Goal: Task Accomplishment & Management: Complete application form

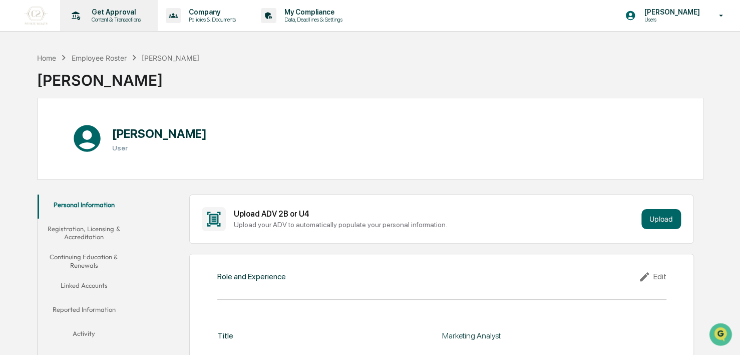
click at [91, 14] on p "Get Approval" at bounding box center [115, 12] width 62 height 8
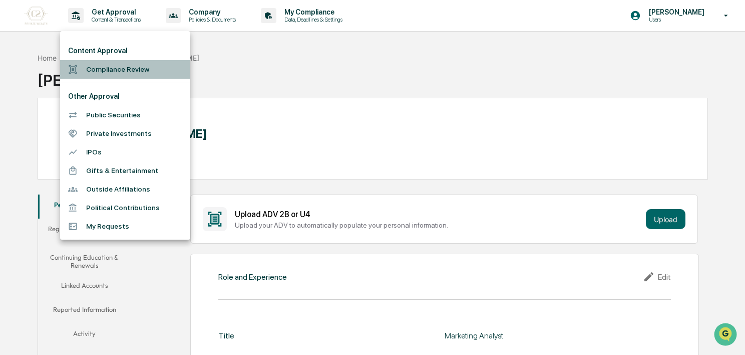
click at [118, 73] on li "Compliance Review" at bounding box center [125, 69] width 130 height 19
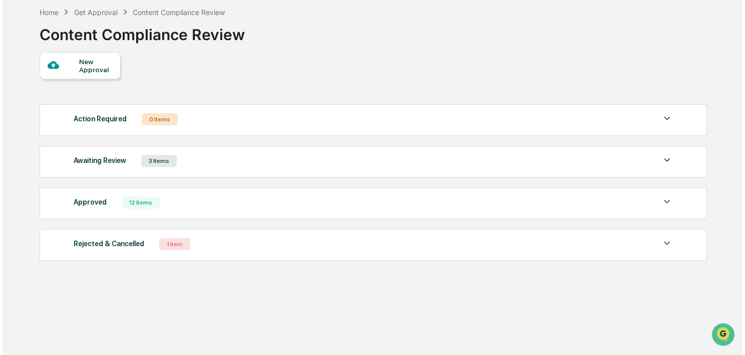
scroll to position [48, 0]
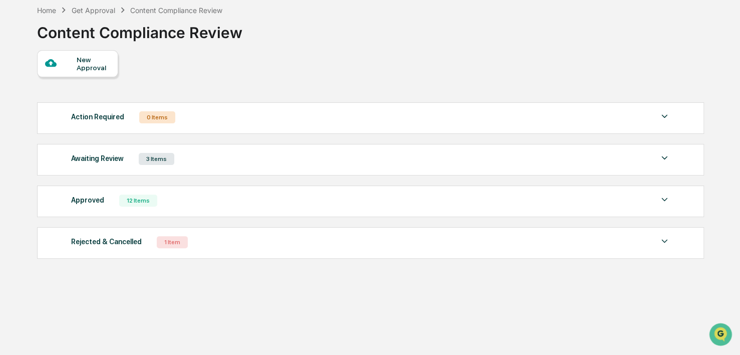
click at [154, 160] on div "3 Items" at bounding box center [157, 159] width 36 height 12
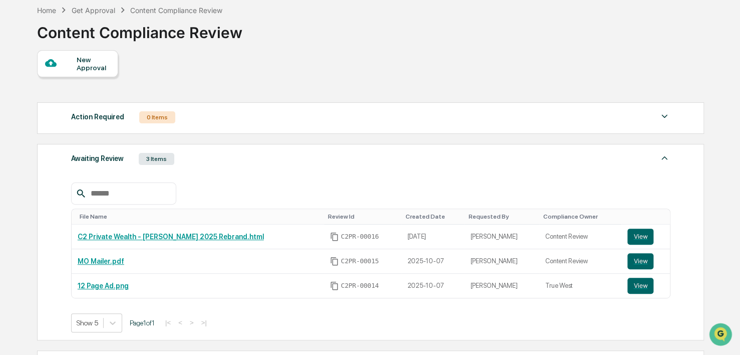
click at [72, 55] on div "New Approval" at bounding box center [77, 63] width 81 height 27
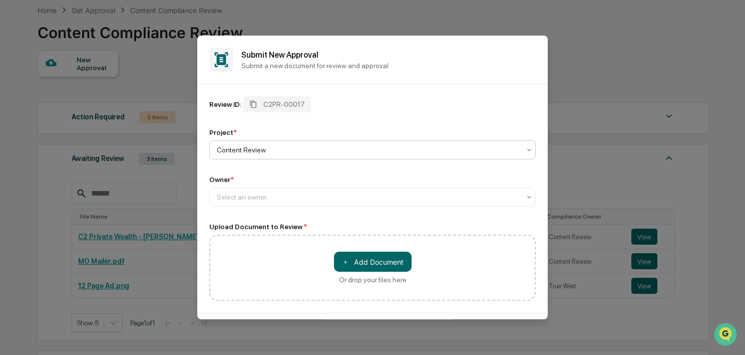
click at [280, 148] on div at bounding box center [369, 150] width 304 height 10
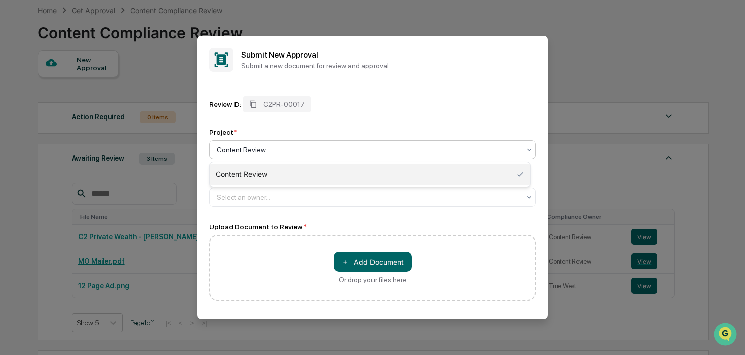
click at [277, 178] on div "Content Review" at bounding box center [370, 174] width 321 height 20
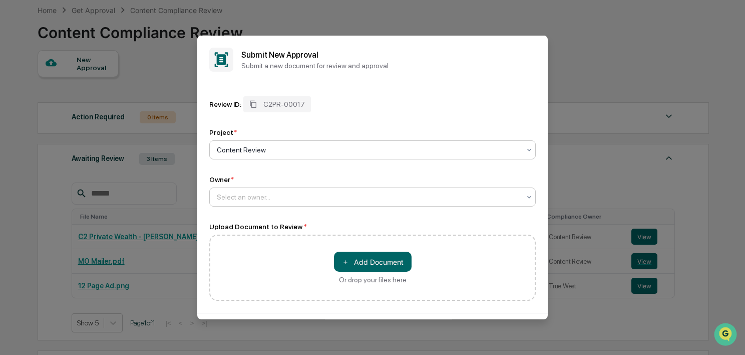
click at [272, 206] on div "Select an owner..." at bounding box center [372, 196] width 327 height 19
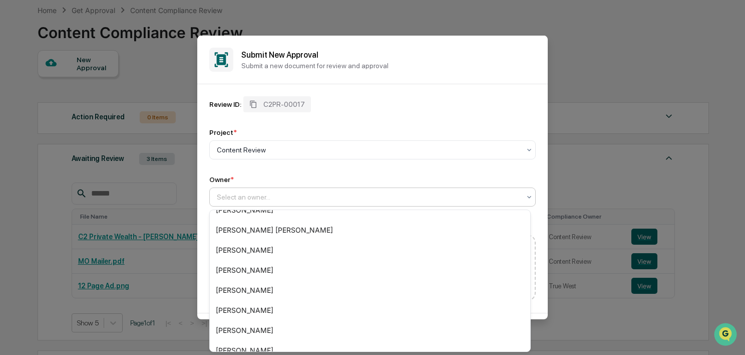
scroll to position [123, 0]
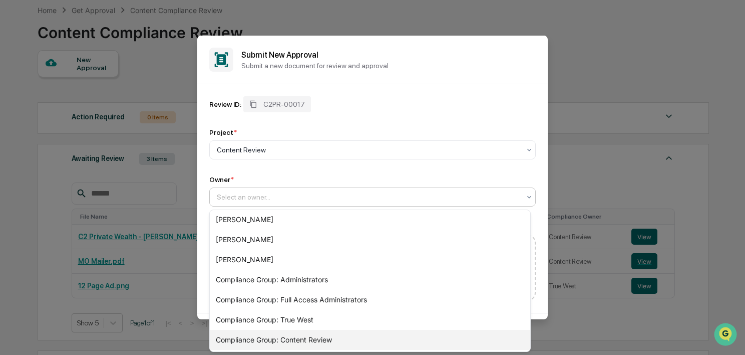
click at [282, 333] on div "Compliance Group: Content Review" at bounding box center [370, 340] width 321 height 20
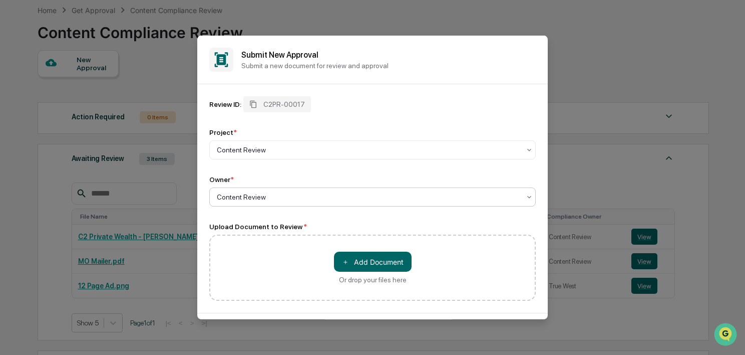
click at [391, 279] on div "Or drop your files here" at bounding box center [373, 279] width 68 height 8
click at [0, 0] on input "＋ Add Document Or drop your files here" at bounding box center [0, 0] width 0 height 0
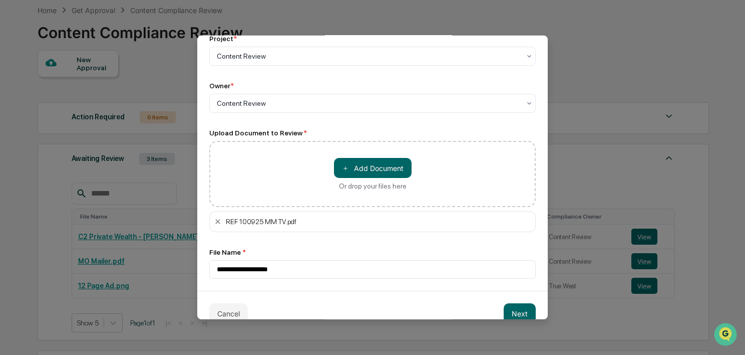
scroll to position [112, 0]
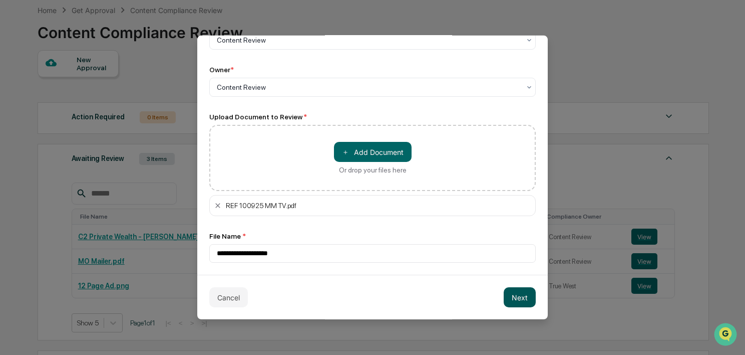
click at [511, 305] on button "Next" at bounding box center [520, 297] width 32 height 20
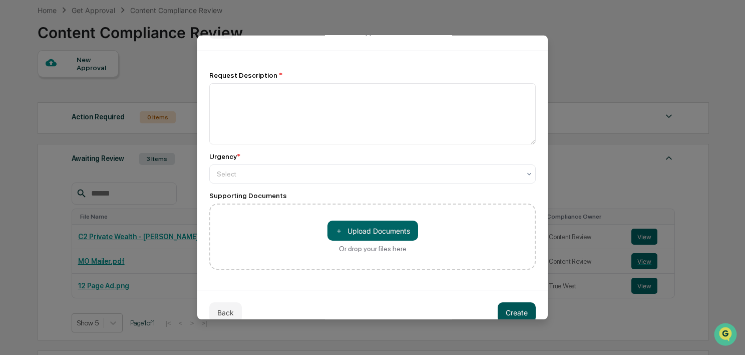
scroll to position [0, 0]
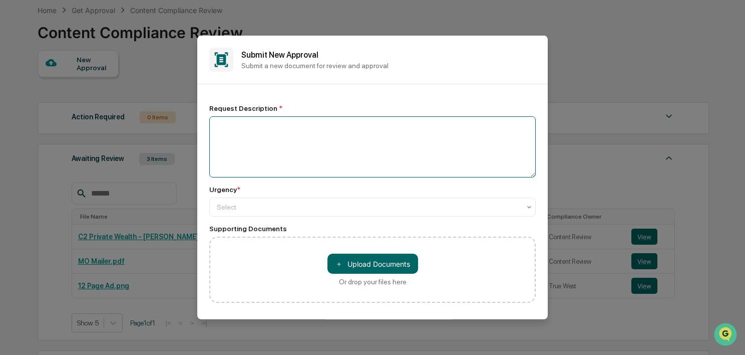
click at [281, 128] on textarea at bounding box center [372, 146] width 327 height 61
type textarea "**********"
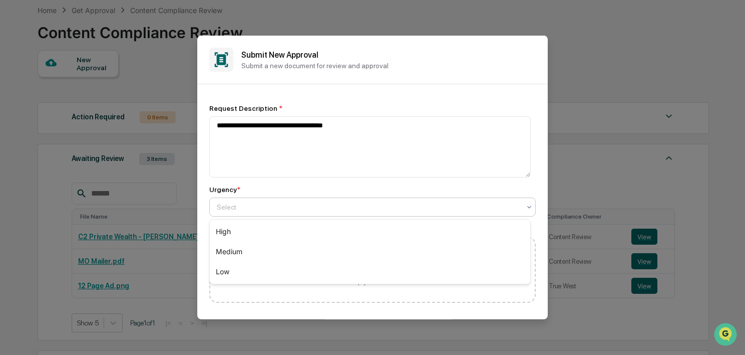
click at [264, 205] on div at bounding box center [369, 206] width 304 height 10
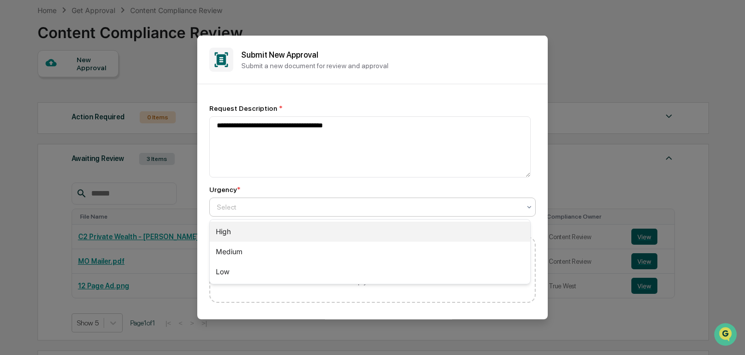
click at [262, 234] on div "High" at bounding box center [370, 231] width 321 height 20
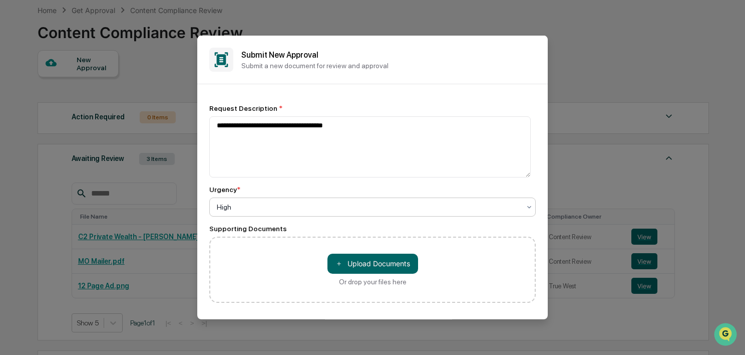
click at [286, 211] on div at bounding box center [369, 206] width 304 height 10
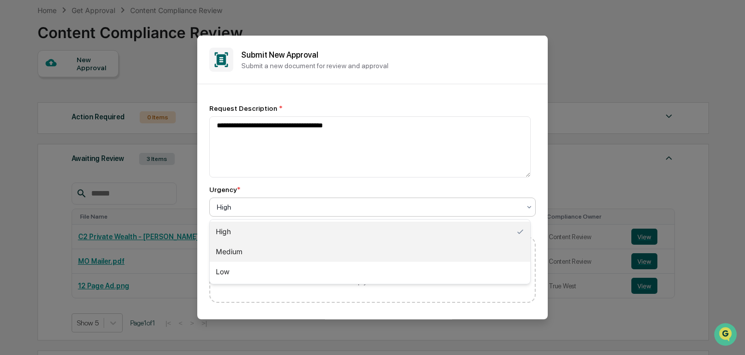
click at [246, 248] on div "Medium" at bounding box center [370, 251] width 321 height 20
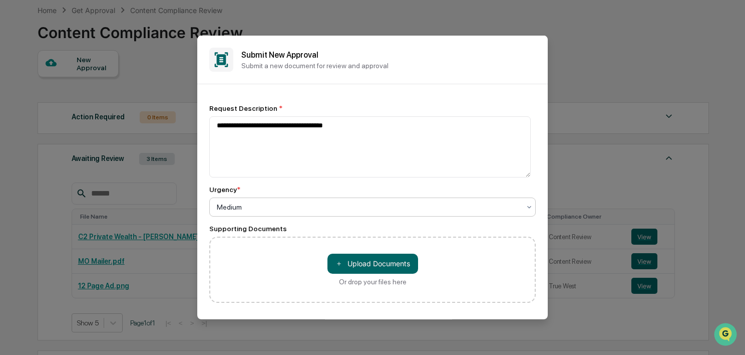
click at [335, 201] on div "Medium" at bounding box center [369, 206] width 314 height 14
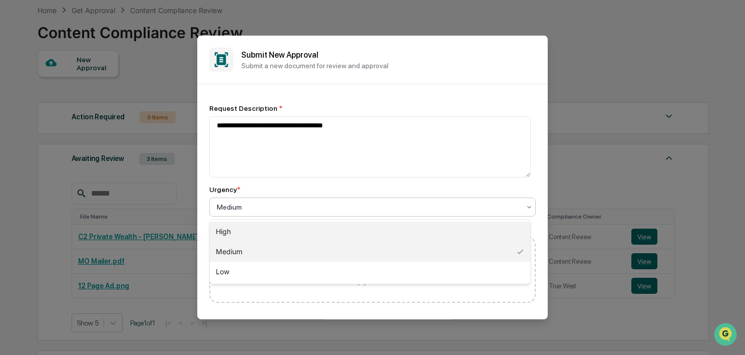
click at [288, 231] on div "High" at bounding box center [370, 231] width 321 height 20
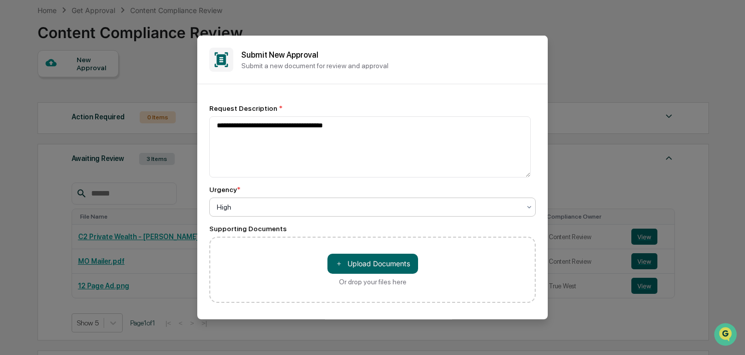
click at [291, 208] on div at bounding box center [369, 206] width 304 height 10
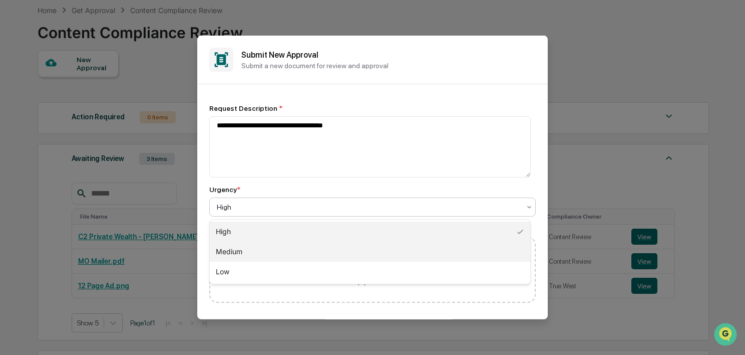
click at [279, 248] on div "Medium" at bounding box center [370, 251] width 321 height 20
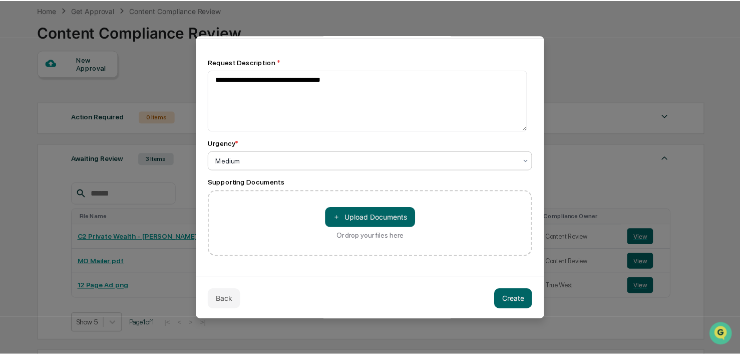
scroll to position [48, 0]
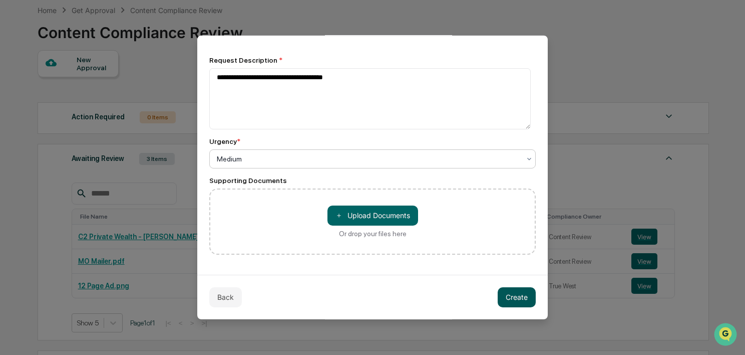
click at [508, 297] on button "Create" at bounding box center [517, 296] width 38 height 20
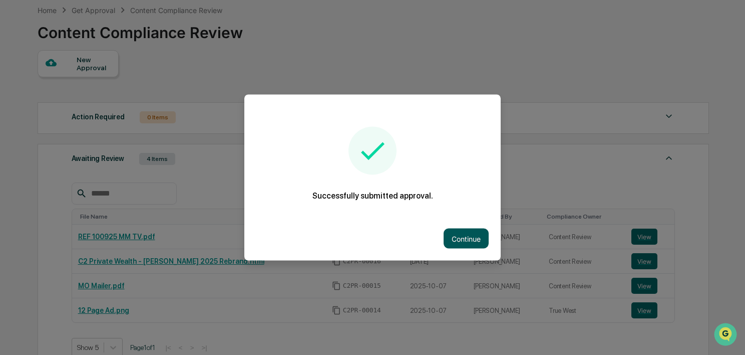
click at [471, 237] on button "Continue" at bounding box center [466, 238] width 45 height 20
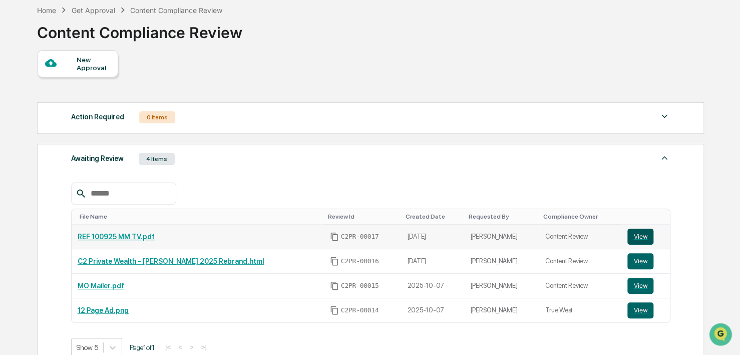
click at [633, 242] on button "View" at bounding box center [641, 236] width 26 height 16
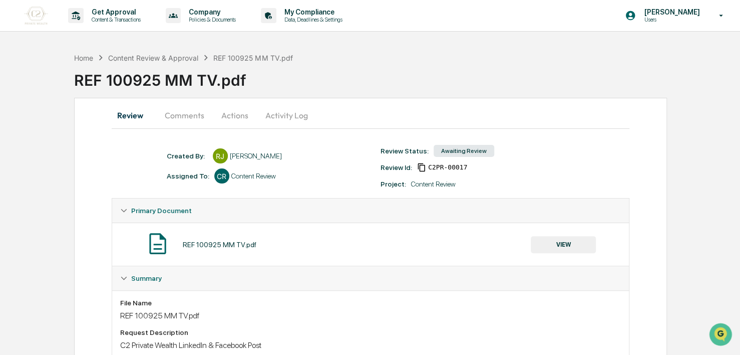
click at [180, 116] on button "Comments" at bounding box center [185, 115] width 56 height 24
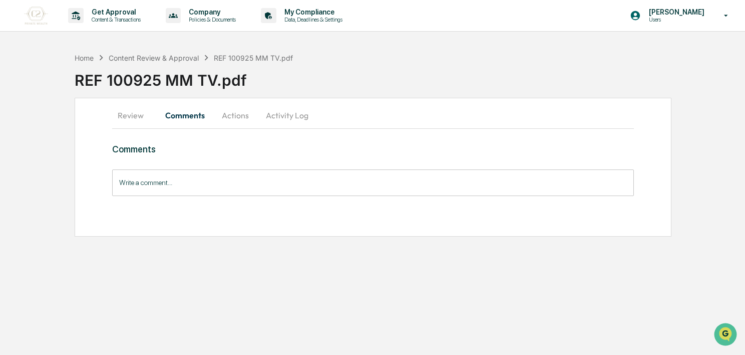
click at [234, 117] on button "Actions" at bounding box center [235, 115] width 45 height 24
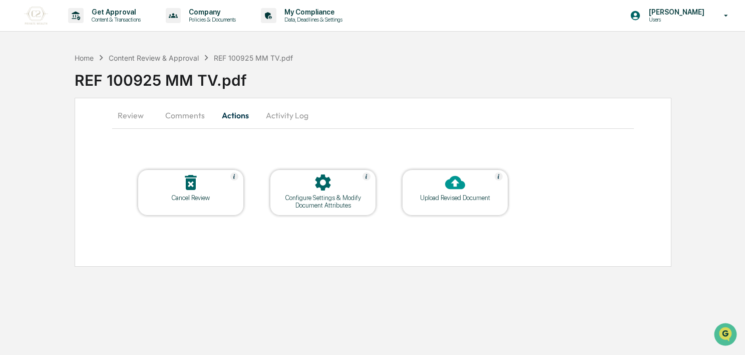
click at [338, 203] on div "Configure Settings & Modify Document Attributes" at bounding box center [323, 201] width 90 height 15
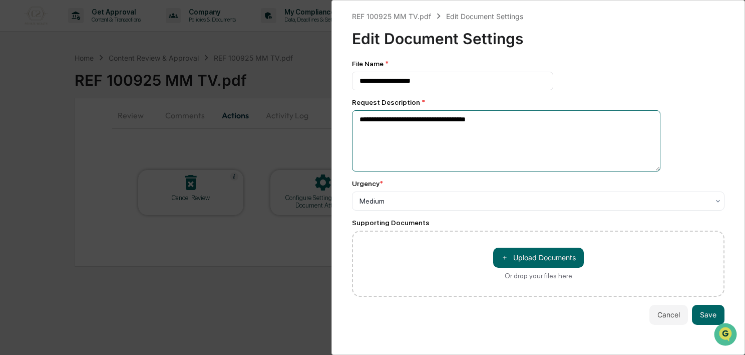
drag, startPoint x: 368, startPoint y: 121, endPoint x: 320, endPoint y: 126, distance: 48.3
click at [320, 126] on div "**********" at bounding box center [372, 177] width 745 height 355
type textarea "**********"
click at [713, 314] on button "Save" at bounding box center [708, 315] width 33 height 20
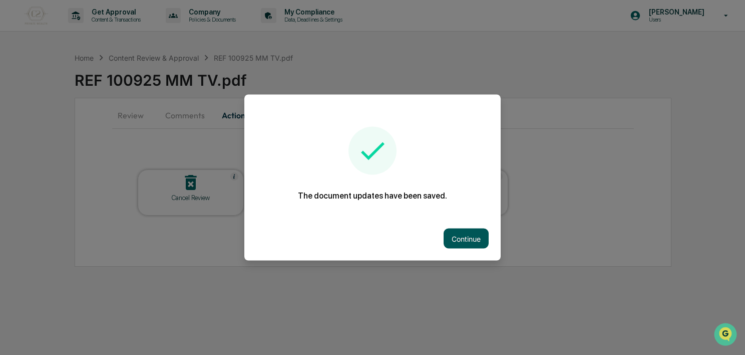
click at [465, 242] on button "Continue" at bounding box center [466, 238] width 45 height 20
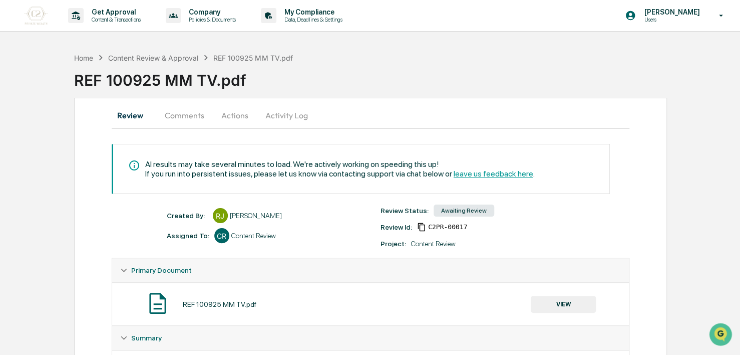
click at [234, 122] on button "Actions" at bounding box center [234, 115] width 45 height 24
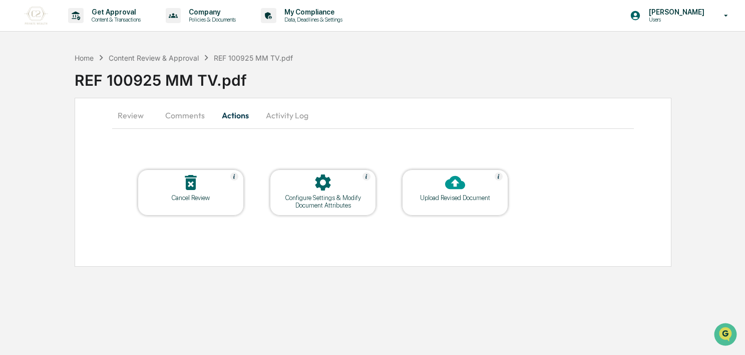
click at [308, 182] on div at bounding box center [323, 183] width 100 height 22
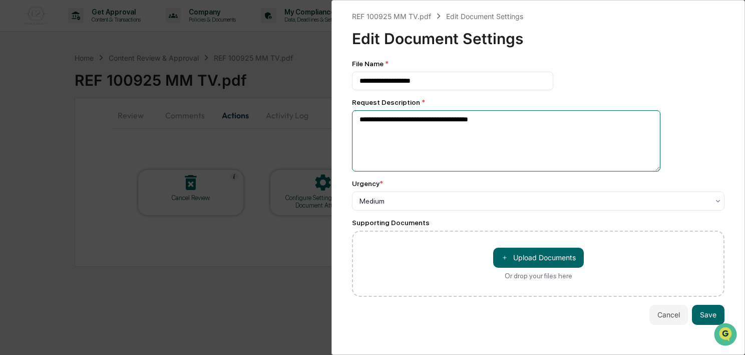
click at [455, 145] on textarea "**********" at bounding box center [506, 140] width 309 height 61
drag, startPoint x: 417, startPoint y: 122, endPoint x: 331, endPoint y: 132, distance: 86.7
click at [371, 127] on textarea "**********" at bounding box center [506, 140] width 309 height 61
type textarea "**********"
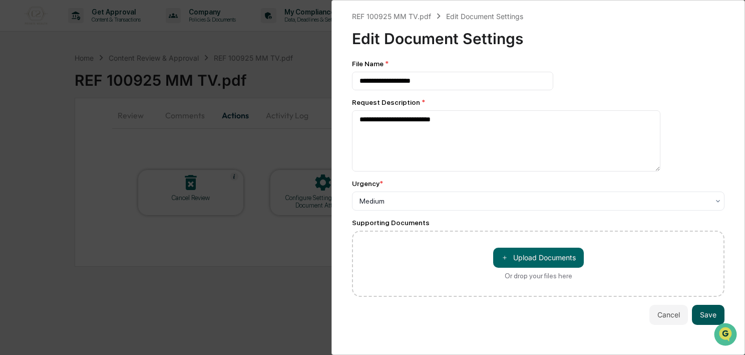
click at [711, 313] on button "Save" at bounding box center [708, 315] width 33 height 20
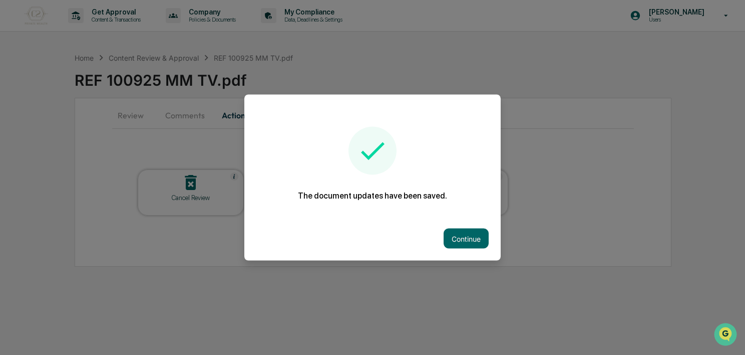
click at [191, 118] on div at bounding box center [372, 177] width 745 height 355
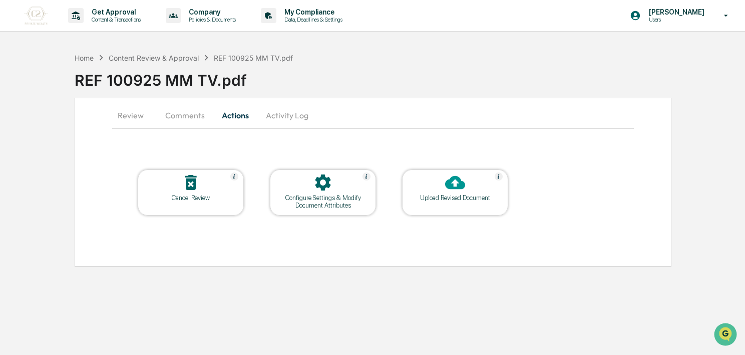
click at [191, 118] on button "Comments" at bounding box center [185, 115] width 56 height 24
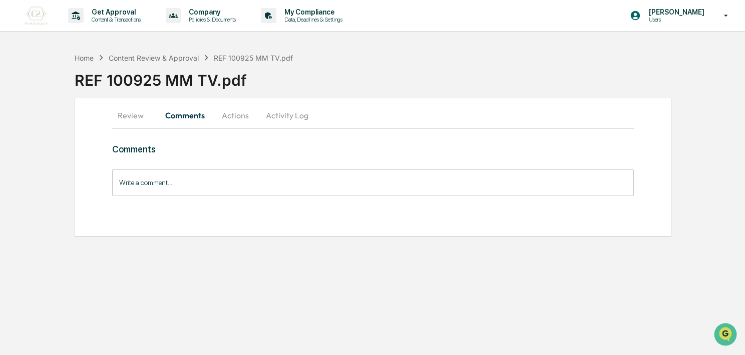
click at [149, 118] on button "Review" at bounding box center [134, 115] width 45 height 24
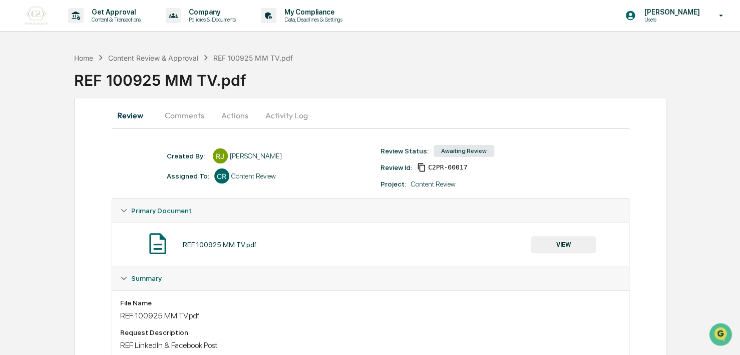
click at [469, 152] on div "Awaiting Review" at bounding box center [464, 151] width 61 height 12
click at [187, 120] on button "Comments" at bounding box center [185, 115] width 56 height 24
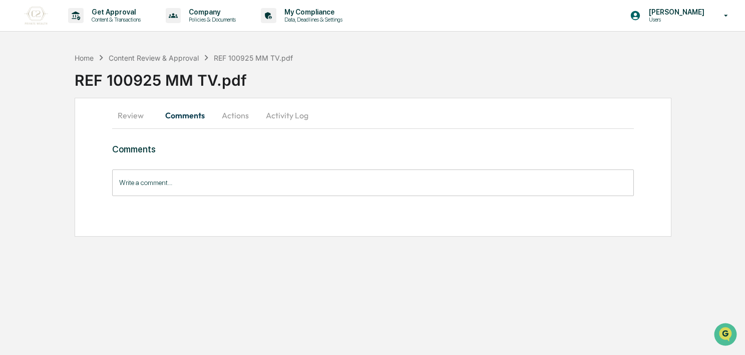
click at [242, 116] on button "Actions" at bounding box center [235, 115] width 45 height 24
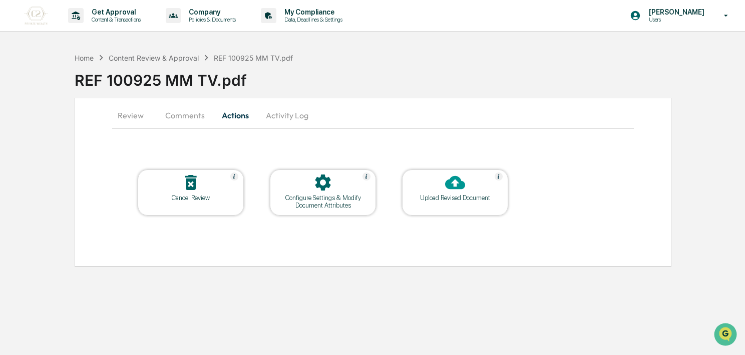
click at [265, 116] on button "Activity Log" at bounding box center [287, 115] width 59 height 24
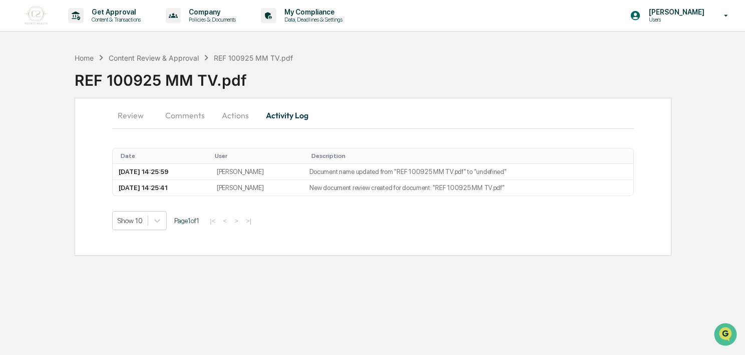
click at [197, 122] on button "Comments" at bounding box center [185, 115] width 56 height 24
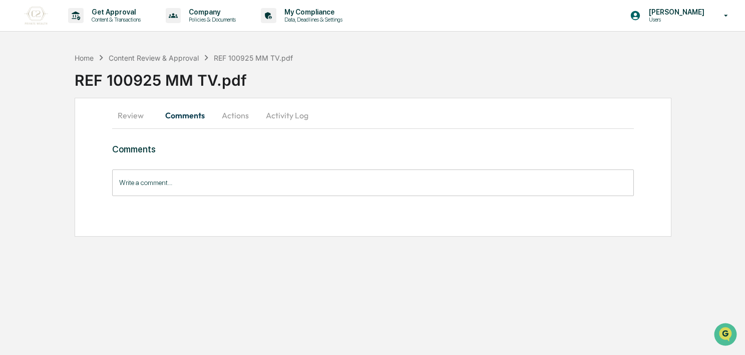
click at [158, 126] on button "Comments" at bounding box center [185, 115] width 56 height 24
click at [218, 120] on button "Actions" at bounding box center [235, 115] width 45 height 24
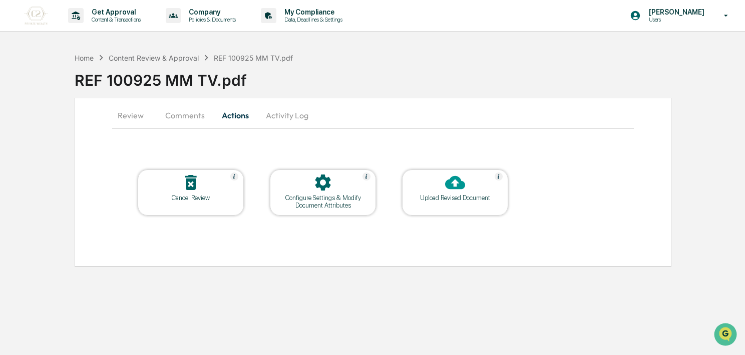
click at [142, 117] on button "Review" at bounding box center [134, 115] width 45 height 24
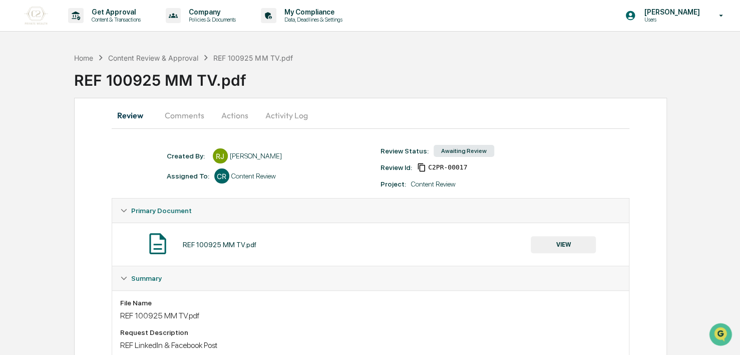
click at [240, 176] on div "Content Review" at bounding box center [253, 176] width 45 height 8
click at [150, 60] on div "Content Review & Approval" at bounding box center [153, 58] width 90 height 9
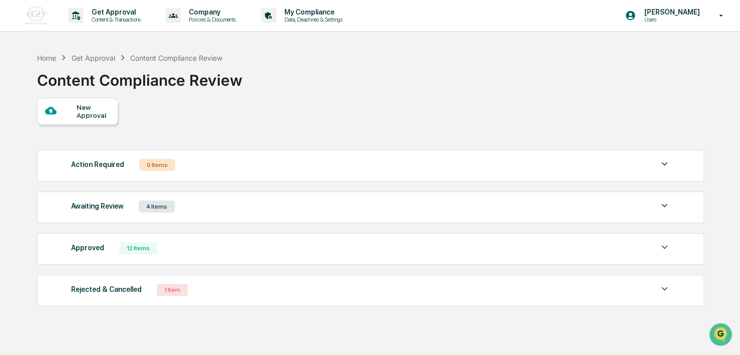
click at [93, 108] on div "New Approval" at bounding box center [94, 111] width 34 height 16
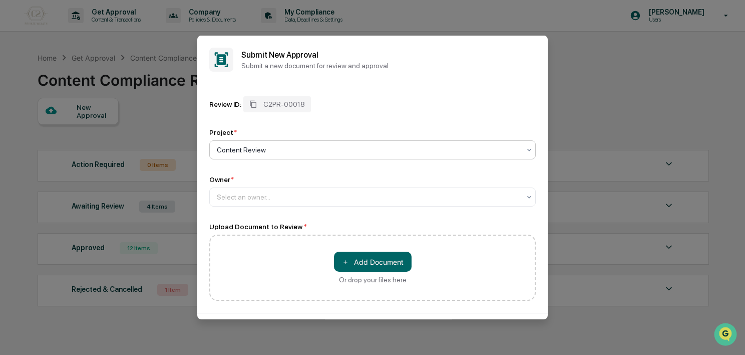
click at [249, 149] on div at bounding box center [369, 150] width 304 height 10
click at [264, 200] on div at bounding box center [369, 197] width 304 height 10
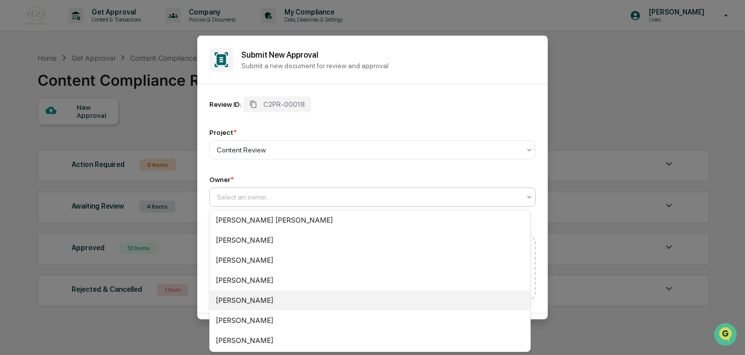
scroll to position [123, 0]
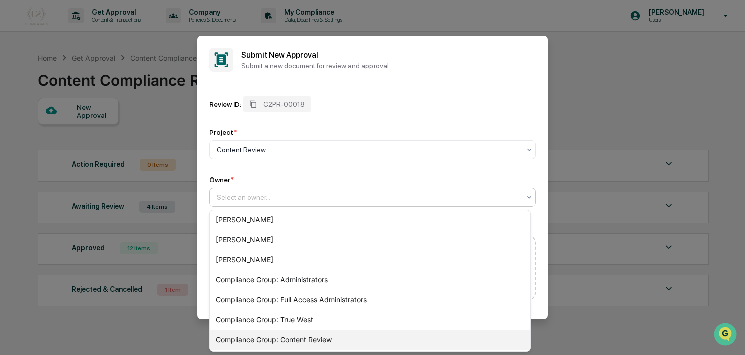
click at [304, 343] on div "Compliance Group: Content Review" at bounding box center [370, 340] width 321 height 20
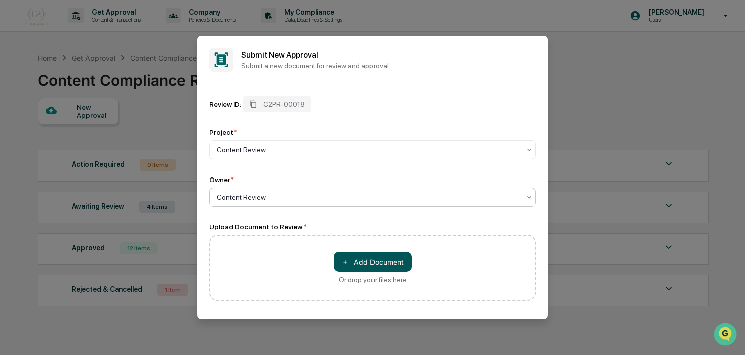
click at [366, 260] on button "＋ Add Document" at bounding box center [373, 261] width 78 height 20
click at [375, 262] on button "＋ Add Document" at bounding box center [373, 261] width 78 height 20
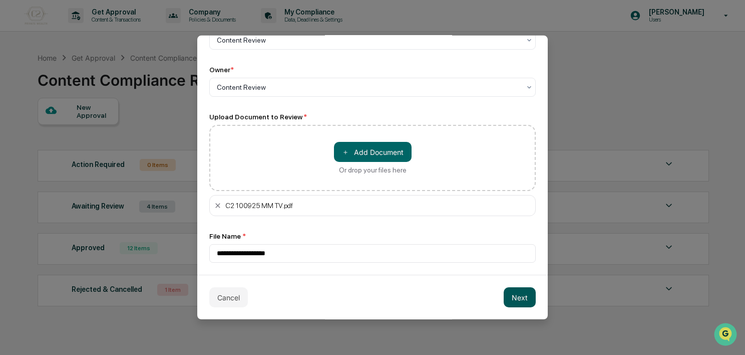
click at [514, 293] on button "Next" at bounding box center [520, 297] width 32 height 20
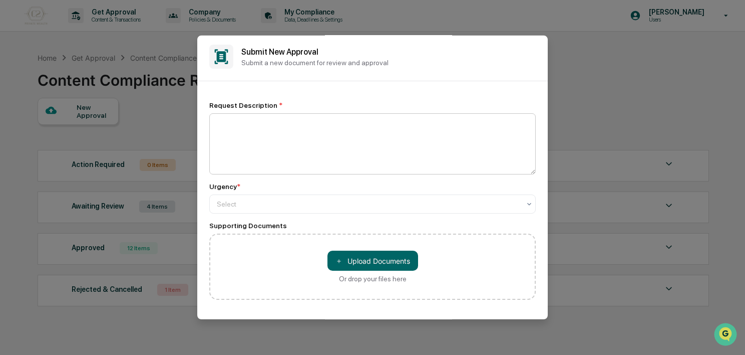
scroll to position [0, 0]
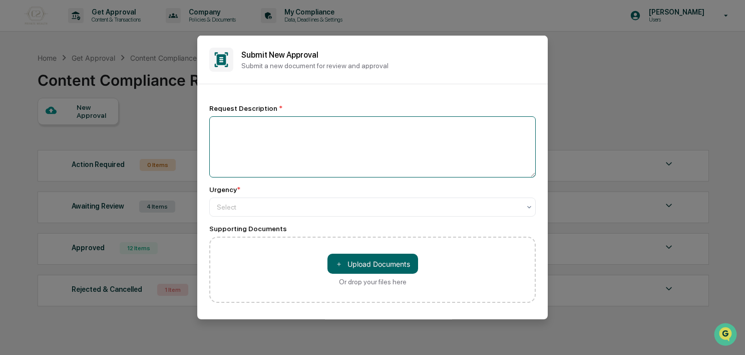
click at [240, 149] on textarea at bounding box center [372, 146] width 327 height 61
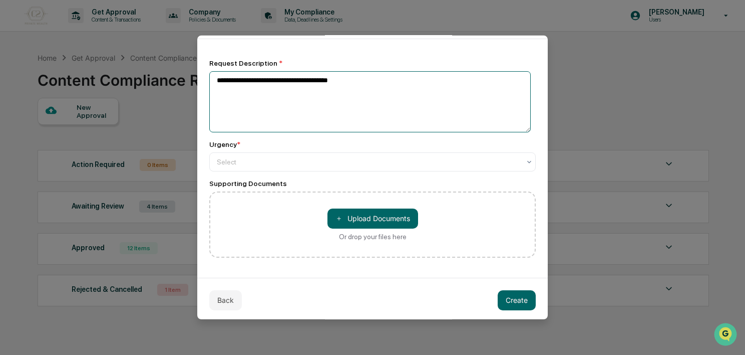
scroll to position [48, 0]
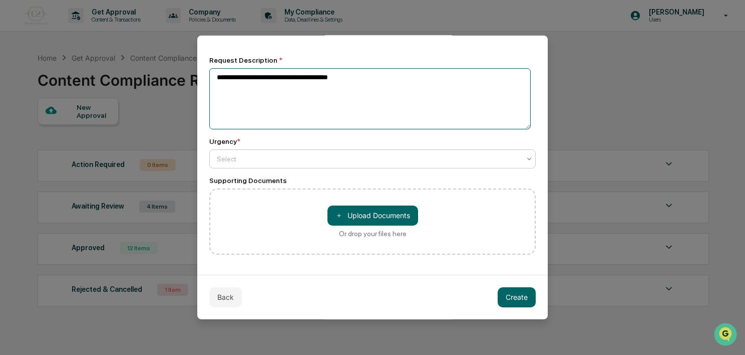
type textarea "**********"
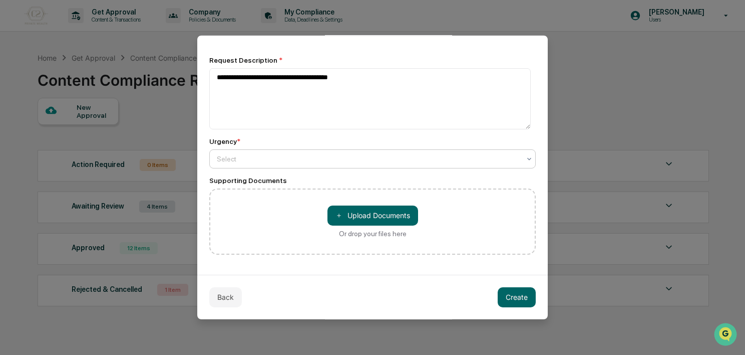
click at [276, 165] on div "Select" at bounding box center [369, 158] width 314 height 14
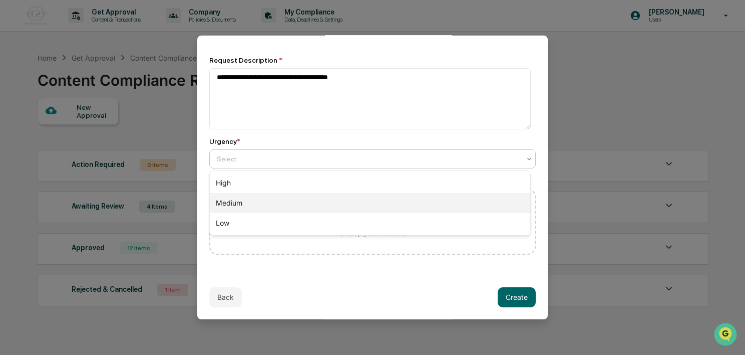
click at [273, 194] on div "Medium" at bounding box center [370, 203] width 321 height 20
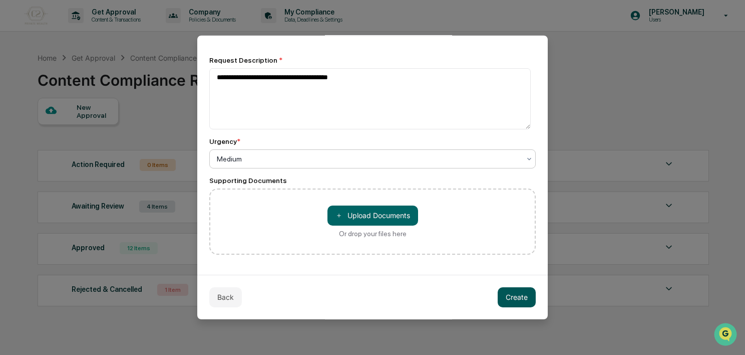
click at [513, 301] on button "Create" at bounding box center [517, 296] width 38 height 20
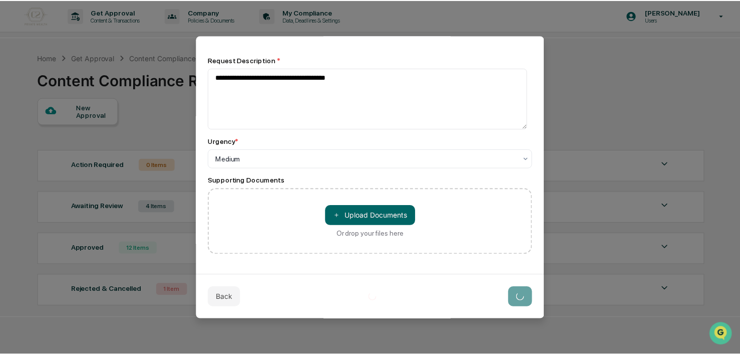
scroll to position [0, 0]
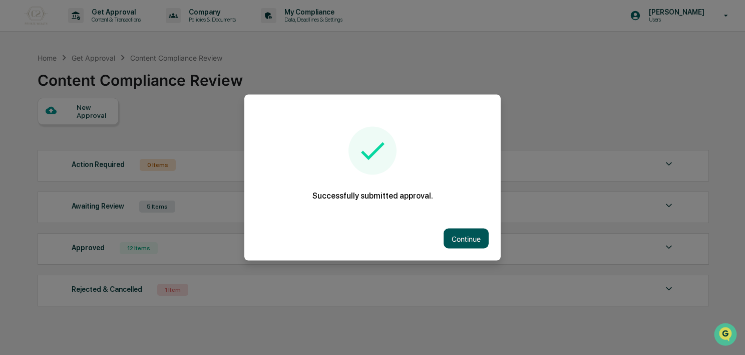
click at [459, 228] on button "Continue" at bounding box center [466, 238] width 45 height 20
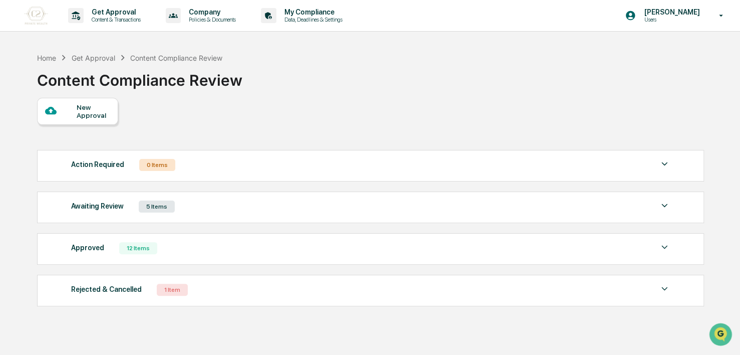
click at [258, 215] on div "Awaiting Review 5 Items File Name Review Id Created Date Requested By Complianc…" at bounding box center [370, 207] width 667 height 32
click at [156, 219] on div "Awaiting Review 5 Items File Name Review Id Created Date Requested By Complianc…" at bounding box center [370, 207] width 667 height 32
click at [152, 212] on div "5 Items" at bounding box center [157, 206] width 36 height 12
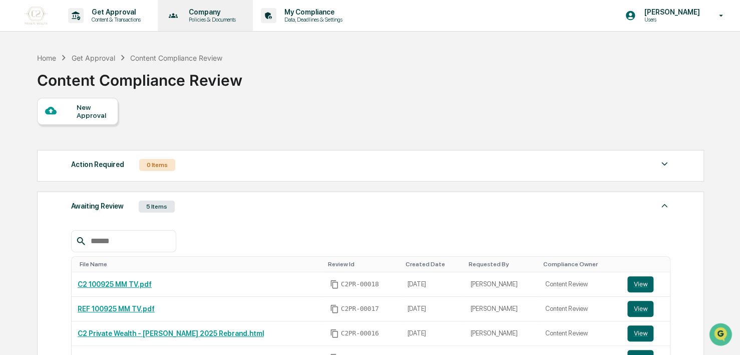
click at [204, 8] on p "Company" at bounding box center [211, 12] width 60 height 8
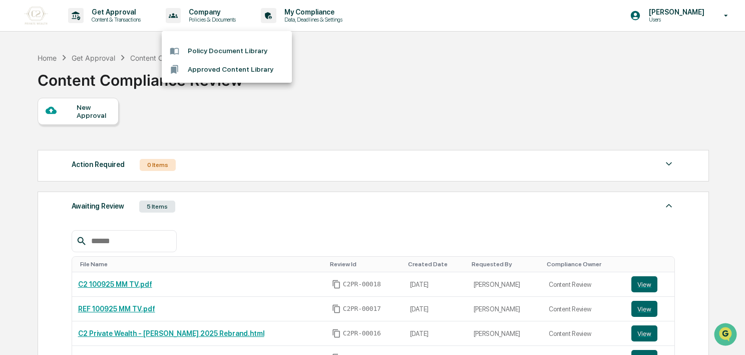
click at [311, 8] on div at bounding box center [372, 177] width 745 height 355
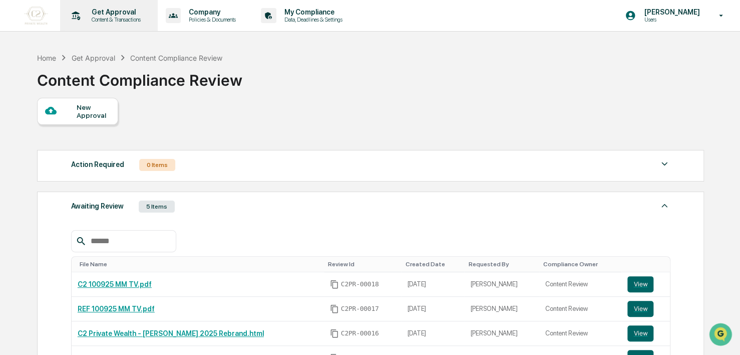
click at [134, 9] on p "Get Approval" at bounding box center [115, 12] width 62 height 8
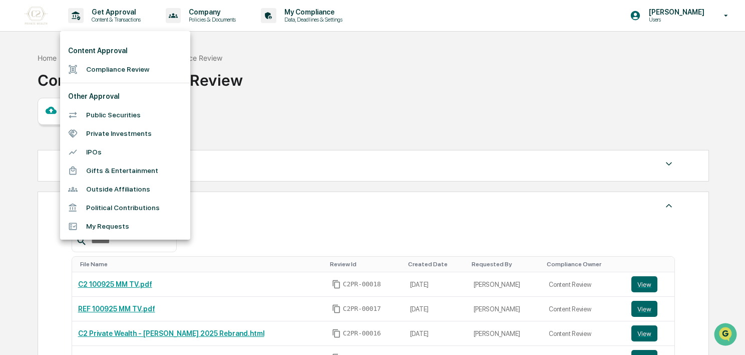
click at [286, 79] on div at bounding box center [372, 177] width 745 height 355
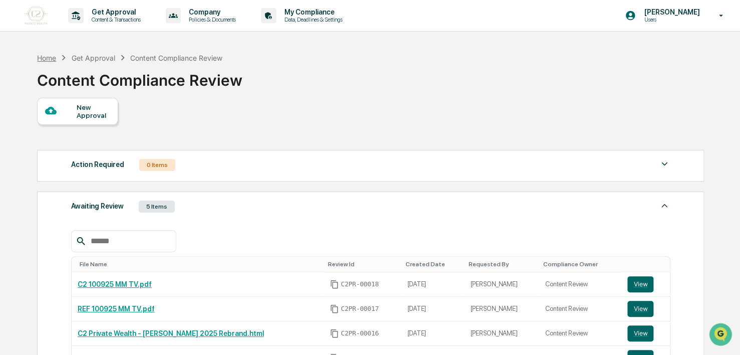
click at [52, 54] on div "Home" at bounding box center [46, 58] width 19 height 9
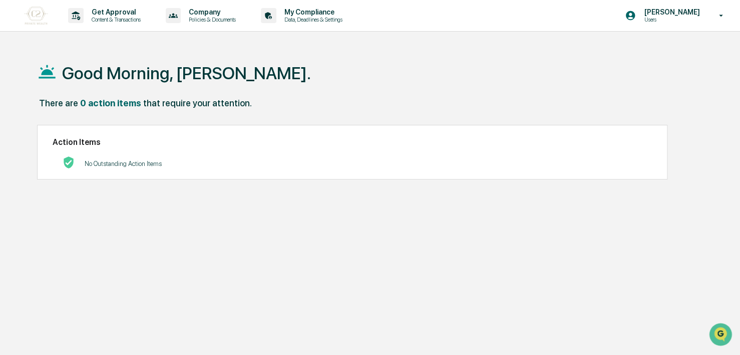
click at [112, 101] on div "0 action items" at bounding box center [110, 103] width 61 height 11
click at [33, 18] on img at bounding box center [36, 16] width 24 height 18
